Goal: Check status: Verify the current state of an ongoing process or item

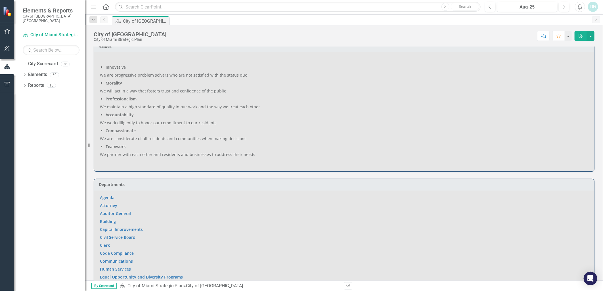
scroll to position [284, 0]
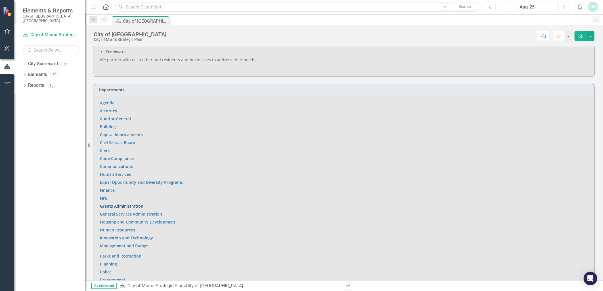
click at [129, 206] on link "Grants Administration" at bounding box center [121, 206] width 43 height 5
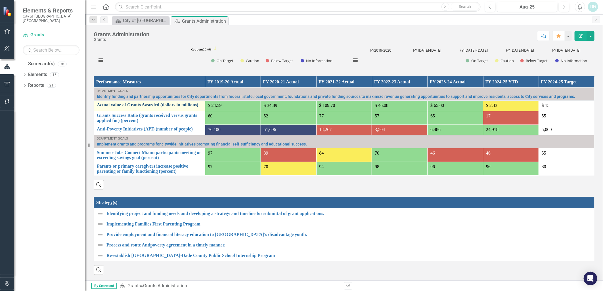
scroll to position [347, 0]
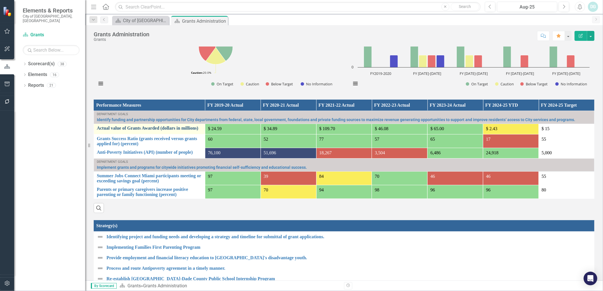
click at [160, 131] on link "Actual value of Grants Awarded (dollars in millions)" at bounding box center [149, 128] width 105 height 5
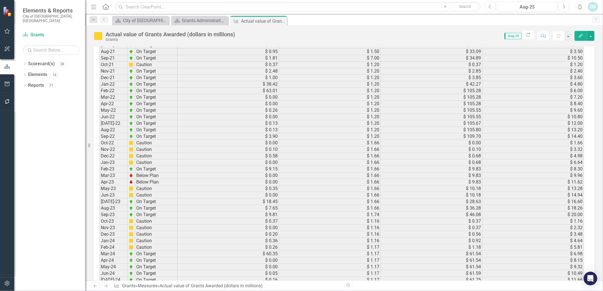
scroll to position [710, 0]
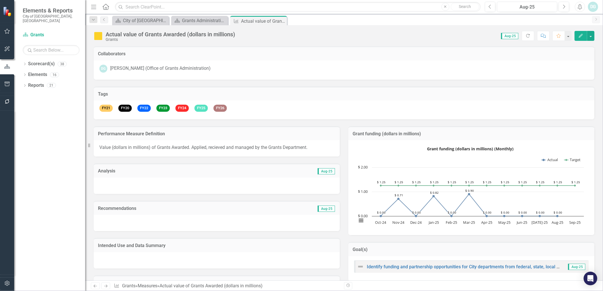
scroll to position [3, 0]
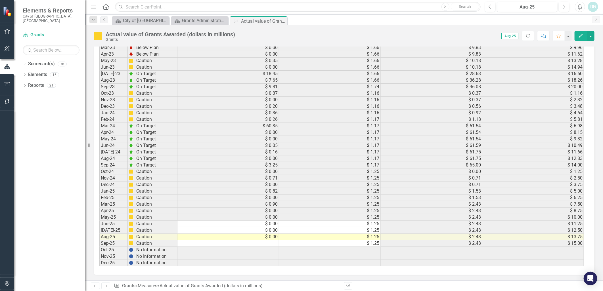
scroll to position [3, 0]
